Goal: Task Accomplishment & Management: Use online tool/utility

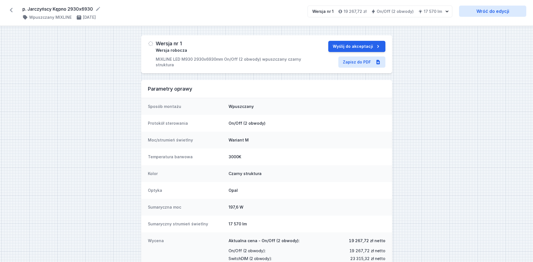
click at [11, 11] on icon at bounding box center [11, 10] width 3 height 4
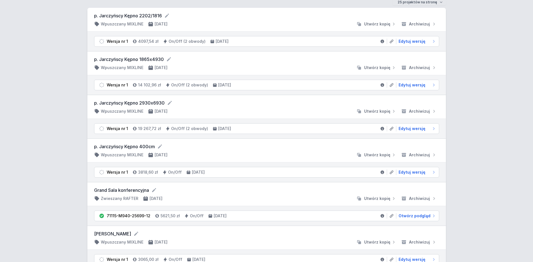
scroll to position [57, 0]
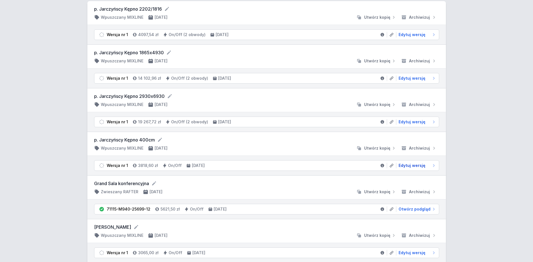
click at [405, 167] on span "Edytuj wersję" at bounding box center [411, 166] width 27 height 6
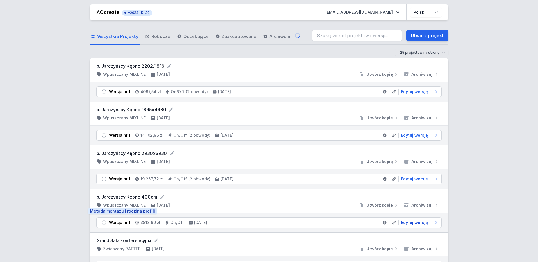
select select "3000"
select select "2"
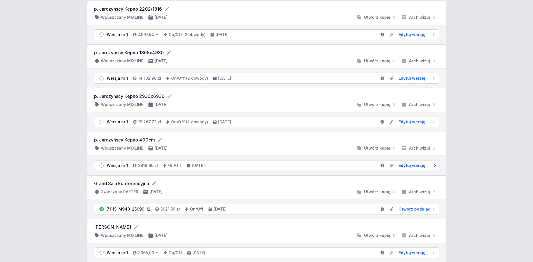
click at [418, 166] on span "Edytuj wersję" at bounding box center [411, 166] width 27 height 6
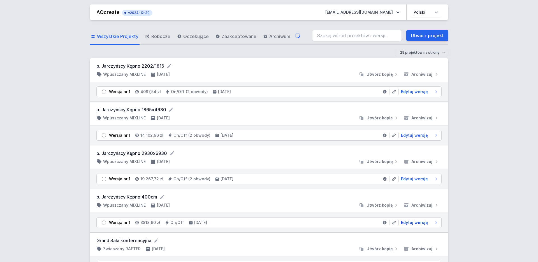
select select "3000"
select select "2"
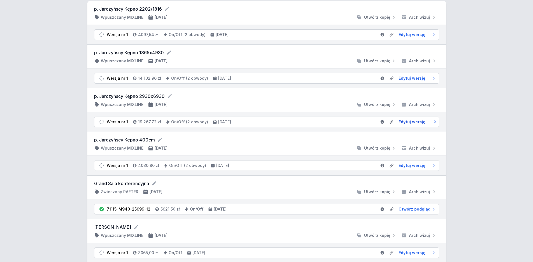
click at [415, 121] on span "Edytuj wersję" at bounding box center [411, 122] width 27 height 6
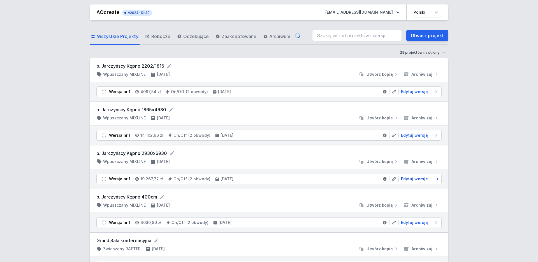
select select "3000"
select select "true"
select select "2"
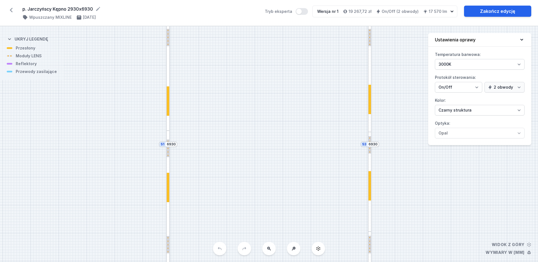
click at [12, 10] on icon at bounding box center [11, 10] width 9 height 9
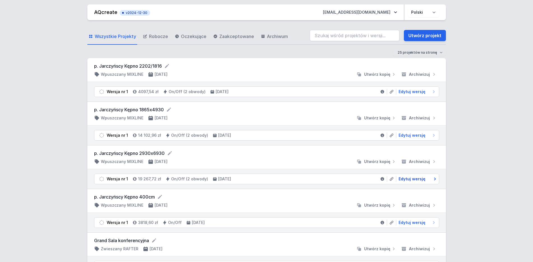
click at [408, 179] on span "Edytuj wersję" at bounding box center [411, 179] width 27 height 6
select select "3000"
select select "true"
select select "2"
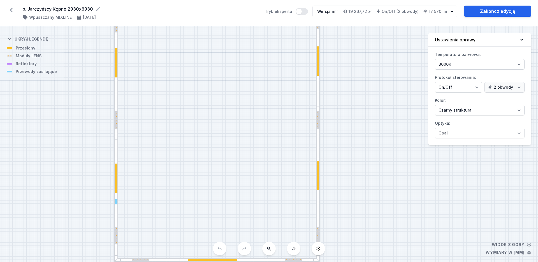
drag, startPoint x: 351, startPoint y: 192, endPoint x: 294, endPoint y: 86, distance: 121.1
click at [297, 83] on div "S4 2930 S3 6930 S2 2930 S1 6930" at bounding box center [269, 144] width 538 height 236
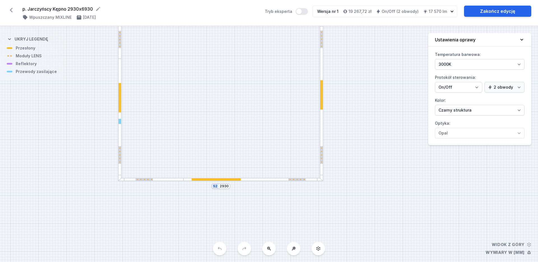
drag, startPoint x: 386, startPoint y: 245, endPoint x: 392, endPoint y: 177, distance: 68.4
click at [392, 177] on div "S4 2930 S3 6930 S2 2930 S1 6930" at bounding box center [269, 144] width 538 height 236
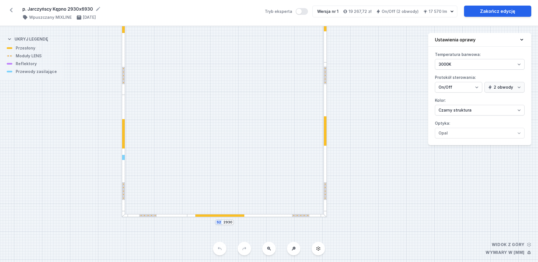
drag, startPoint x: 373, startPoint y: 109, endPoint x: 347, endPoint y: 145, distance: 45.5
click at [377, 145] on div "S4 2930 S3 6930 S2 2930 S1 6930" at bounding box center [269, 144] width 538 height 236
click at [325, 138] on div at bounding box center [325, 131] width 3 height 29
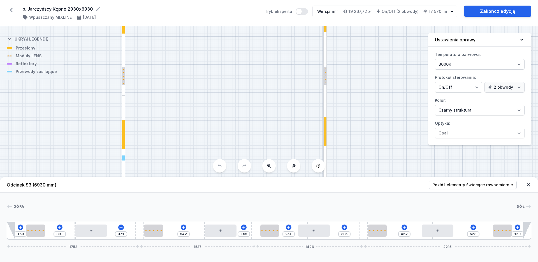
click at [366, 110] on div "S4 2930 S3 6930 S2 2930 S1 6930" at bounding box center [269, 144] width 538 height 236
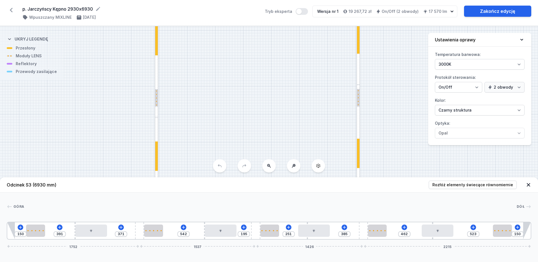
drag, startPoint x: 369, startPoint y: 132, endPoint x: 374, endPoint y: 129, distance: 6.8
click at [374, 132] on div "S4 2930 S3 6930 S2 2930 S1 6930" at bounding box center [269, 144] width 538 height 236
click at [269, 166] on icon at bounding box center [269, 166] width 4 height 4
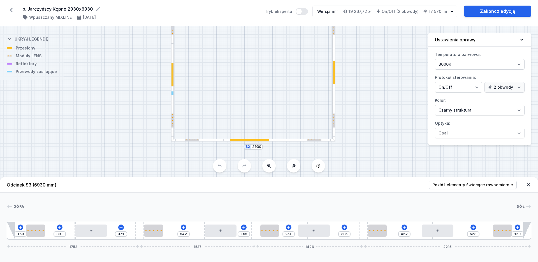
click at [269, 166] on icon at bounding box center [269, 166] width 4 height 4
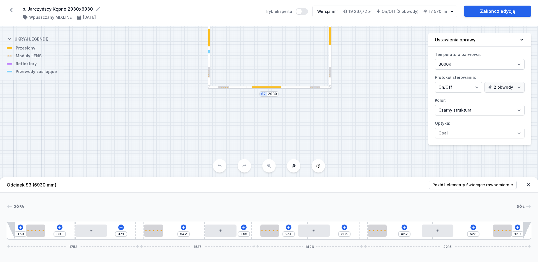
drag, startPoint x: 275, startPoint y: 102, endPoint x: 350, endPoint y: 121, distance: 77.3
click at [317, 172] on div "S4 2930 S3 6930 S2 2930 S1 6930 Odcinek S3 (6930 mm) Rozłóż elementy świecące r…" at bounding box center [269, 144] width 538 height 236
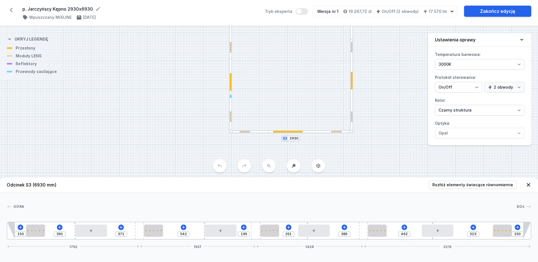
drag, startPoint x: 380, startPoint y: 83, endPoint x: 378, endPoint y: 142, distance: 59.1
click at [378, 142] on div "S4 2930 S3 6930 S2 2930 S1 6930" at bounding box center [269, 144] width 538 height 236
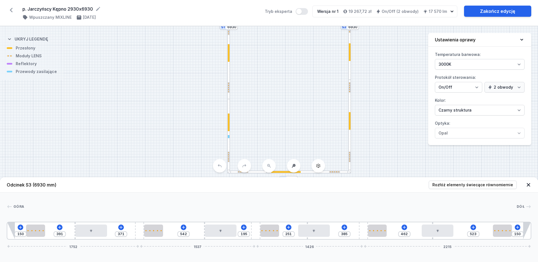
drag, startPoint x: 388, startPoint y: 93, endPoint x: 384, endPoint y: 137, distance: 44.4
click at [384, 137] on div "S4 2930 S3 6930 S2 2930 S1 6930" at bounding box center [269, 144] width 538 height 236
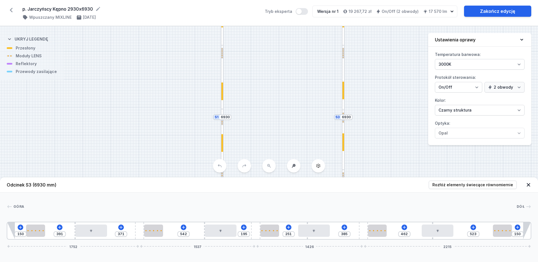
drag, startPoint x: 395, startPoint y: 128, endPoint x: 394, endPoint y: 145, distance: 16.6
click at [394, 145] on div "S4 2930 S3 6930 S2 2930 S1 6930" at bounding box center [269, 144] width 538 height 236
click at [440, 11] on h4 "17 570 lm" at bounding box center [437, 12] width 18 height 6
click at [11, 6] on icon at bounding box center [11, 10] width 9 height 9
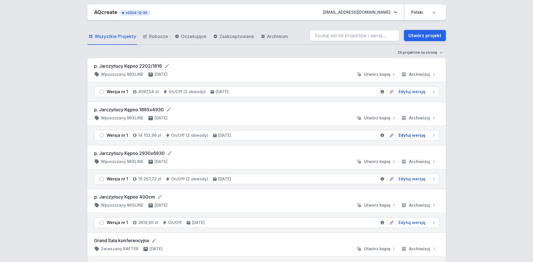
click at [406, 137] on span "Edytuj wersję" at bounding box center [411, 136] width 27 height 6
select select "3000"
select select "true"
select select "2"
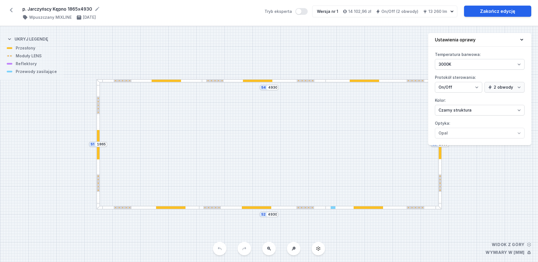
click at [41, 175] on div "S4 4930 S3 1865 S2 4930 S1 1865" at bounding box center [269, 144] width 538 height 236
click at [523, 38] on icon at bounding box center [521, 40] width 6 height 6
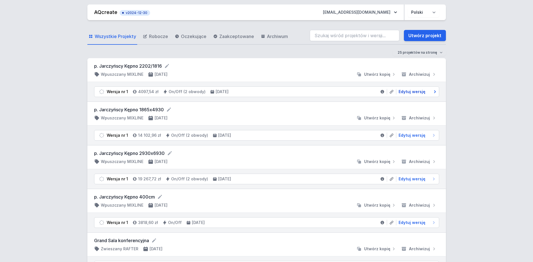
click at [413, 90] on span "Edytuj wersję" at bounding box center [411, 92] width 27 height 6
